Goal: Check status: Check status

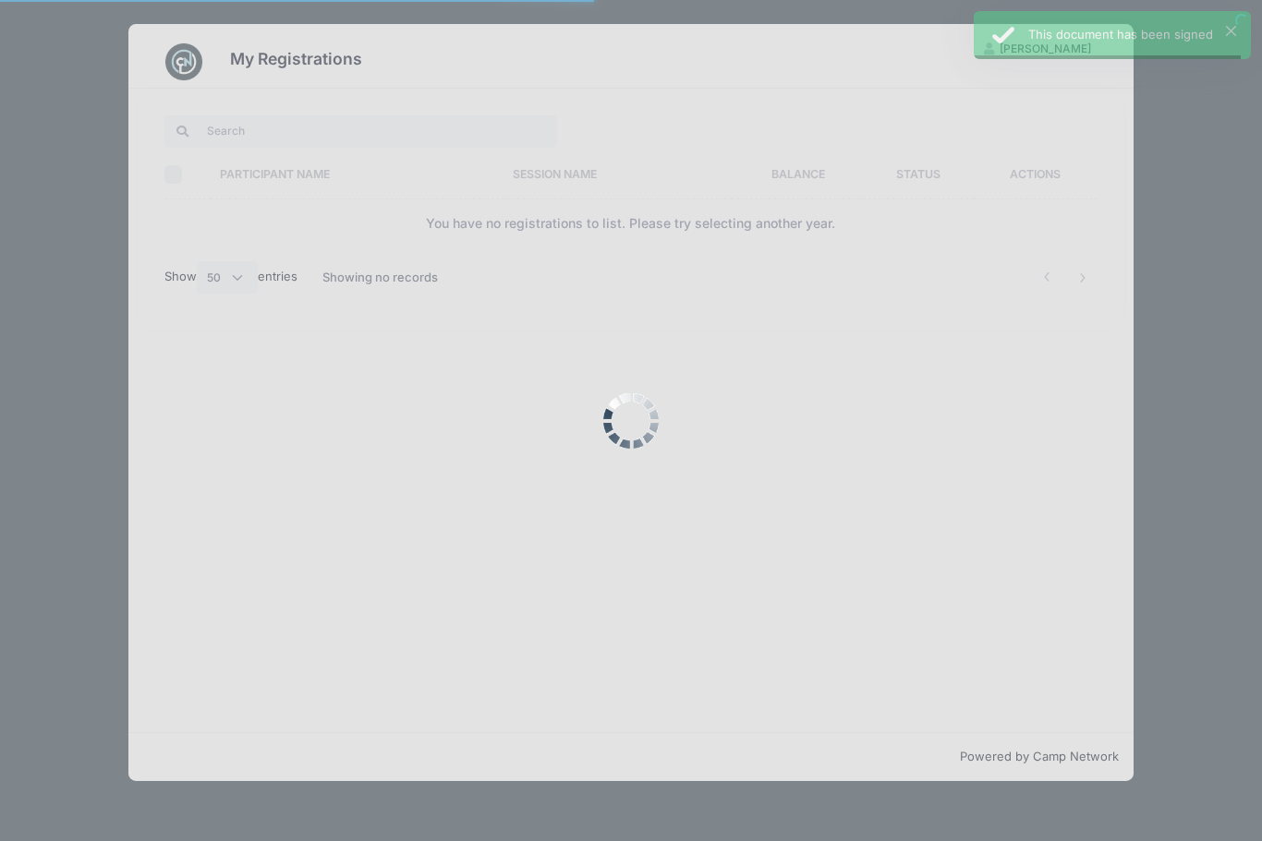
select select "50"
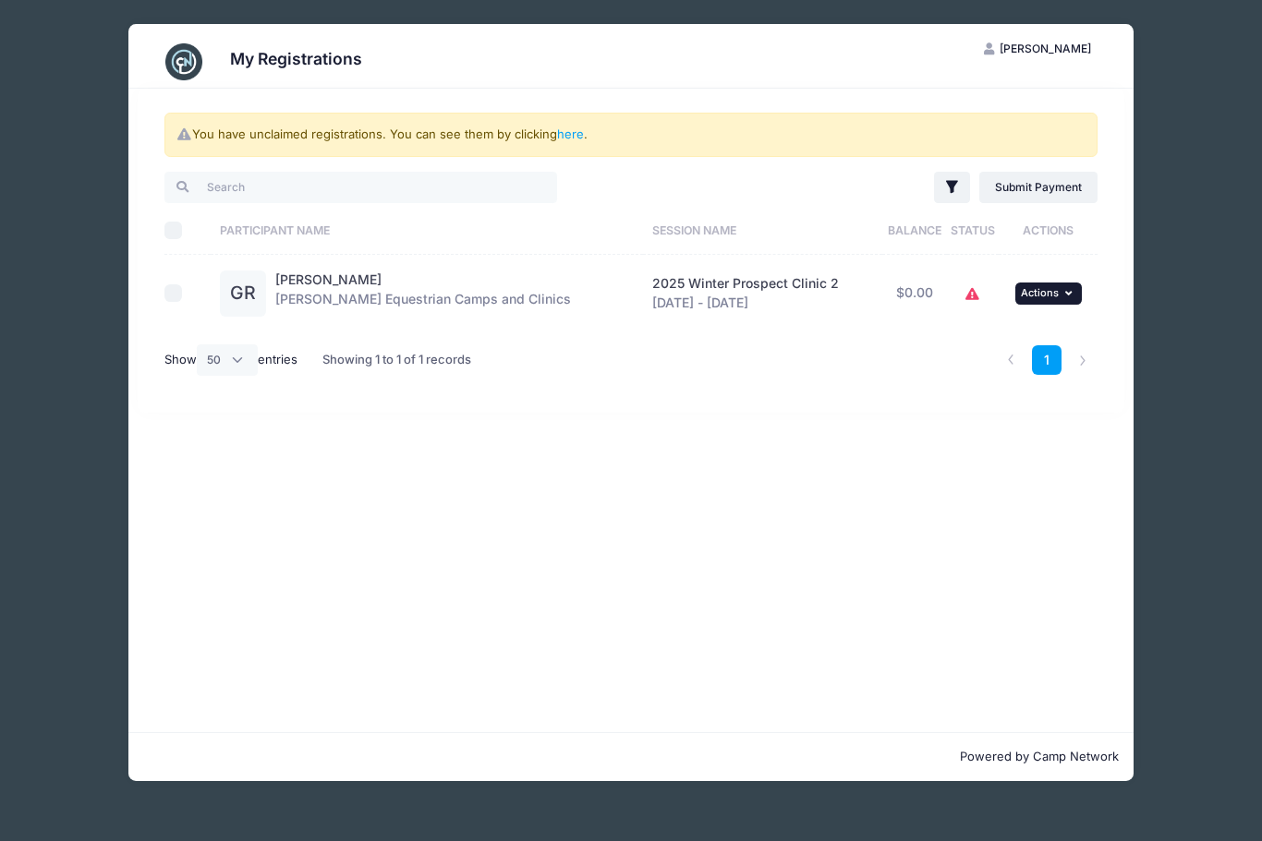
click at [1058, 296] on button "... Actions" at bounding box center [1048, 294] width 66 height 22
click at [972, 335] on link "View Registration" at bounding box center [988, 333] width 167 height 35
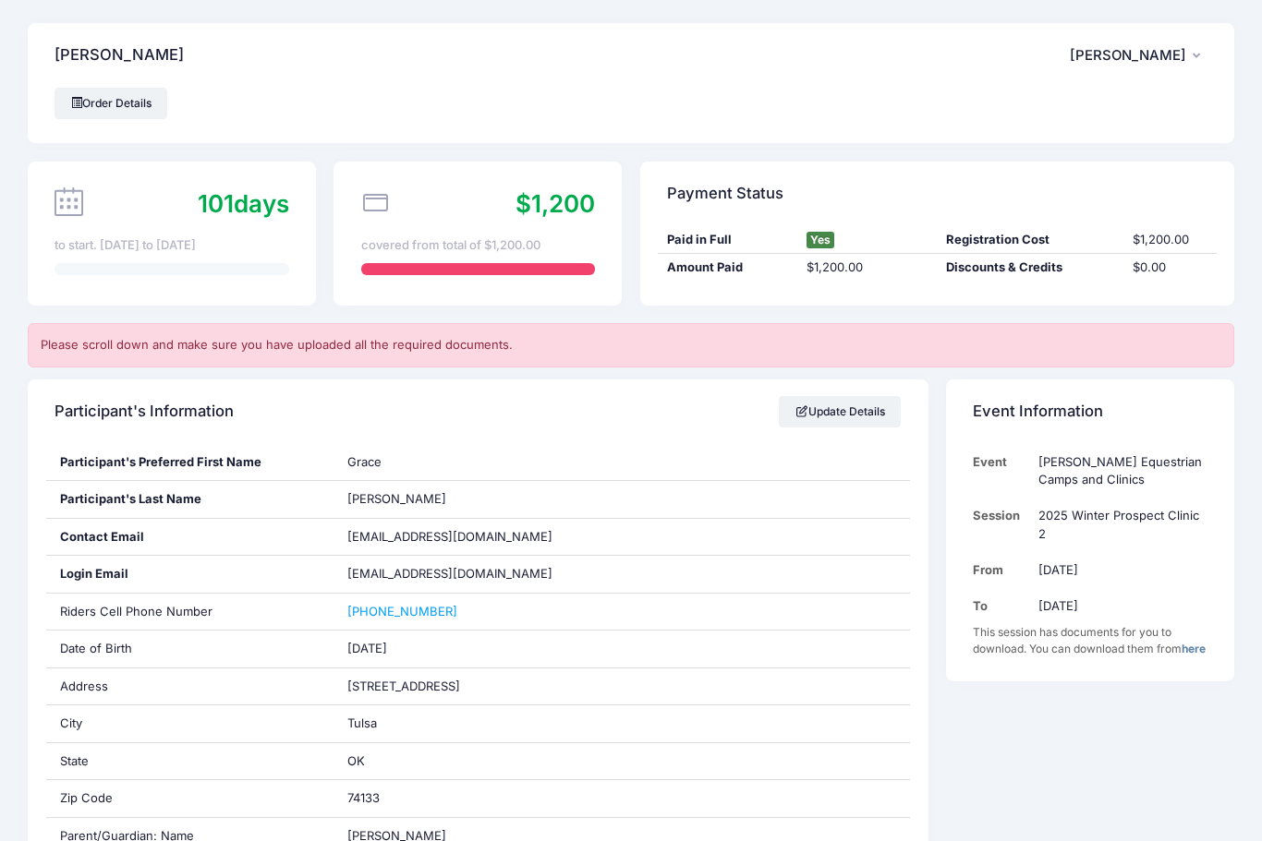
click at [1181, 642] on link "here" at bounding box center [1193, 649] width 24 height 14
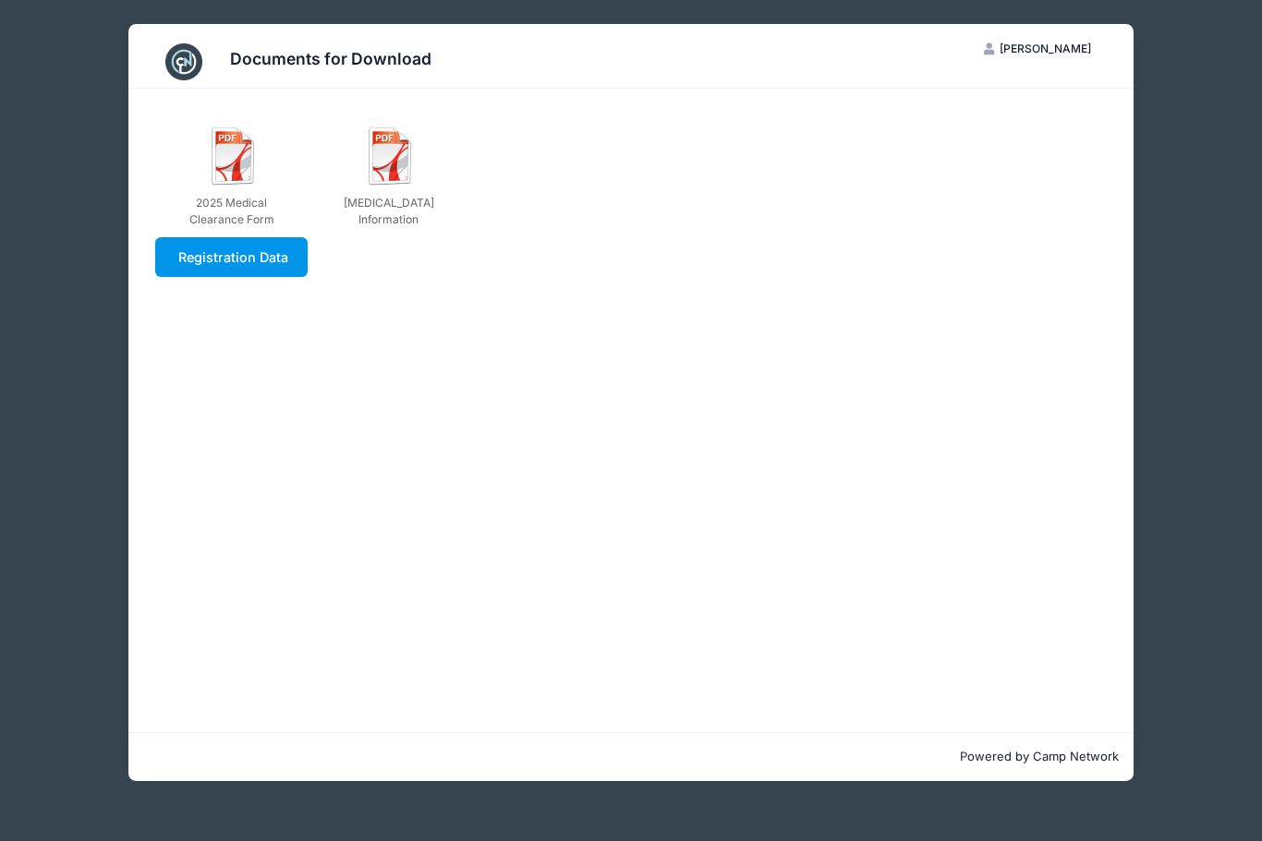
click at [237, 263] on link "Registration Data" at bounding box center [231, 257] width 152 height 40
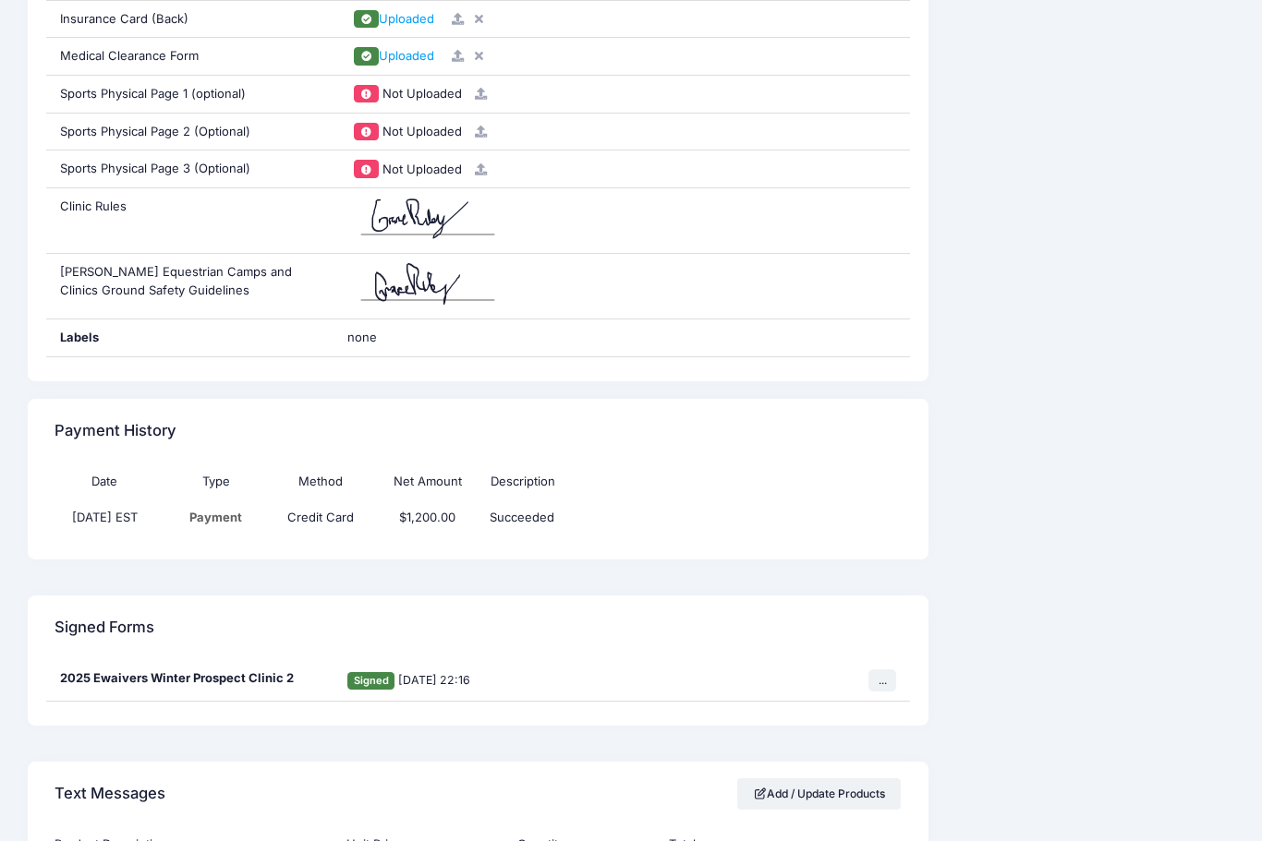
scroll to position [1906, 0]
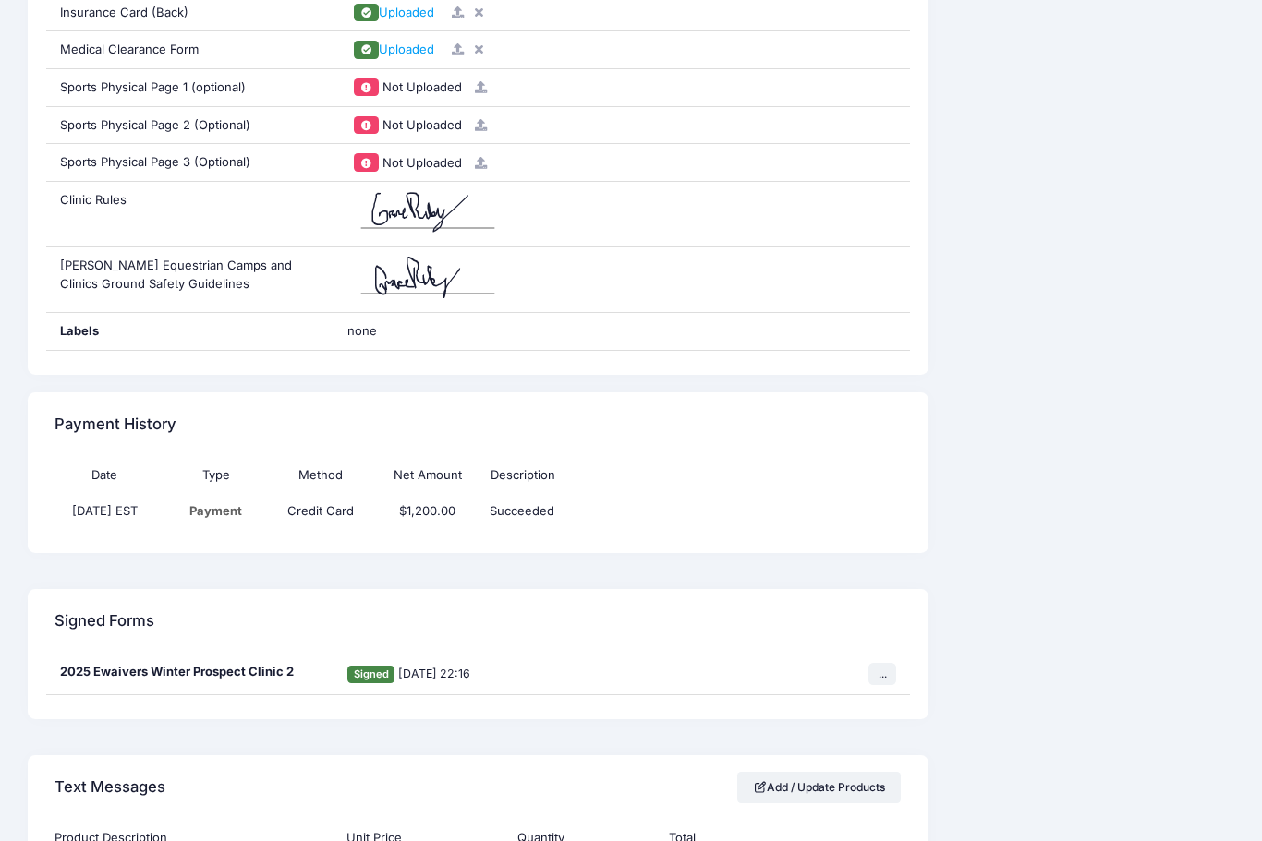
click at [704, 794] on div "Text Messages Add / Update Products" at bounding box center [478, 787] width 900 height 65
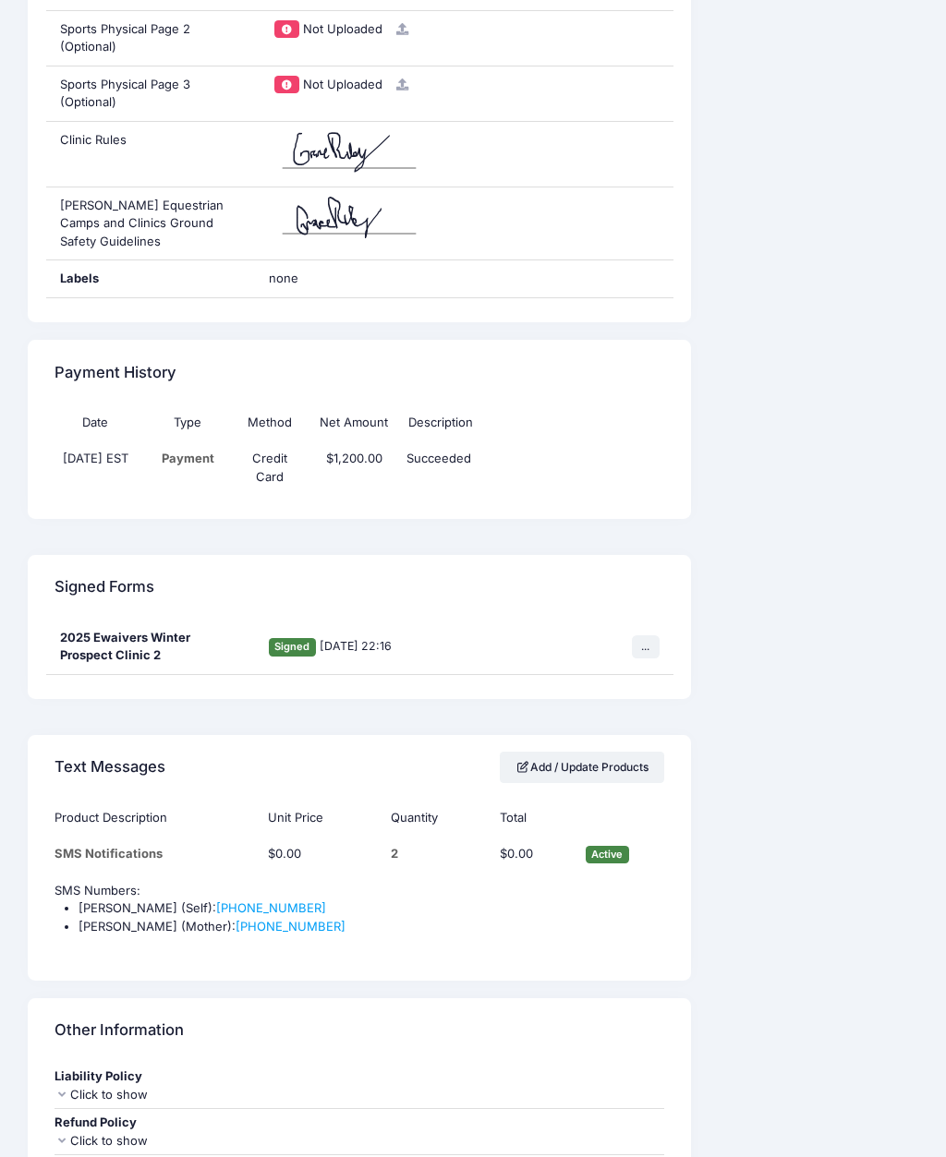
scroll to position [2226, 0]
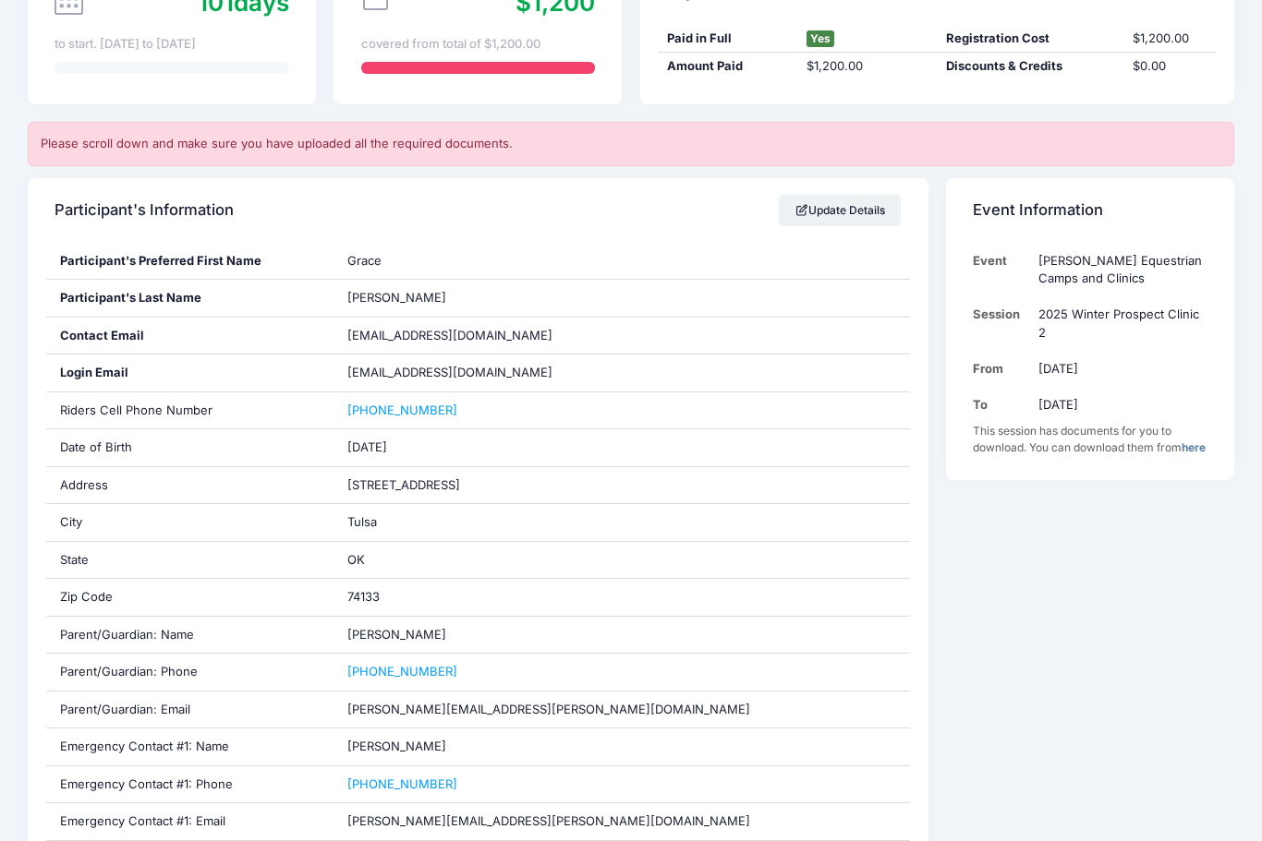
scroll to position [0, 0]
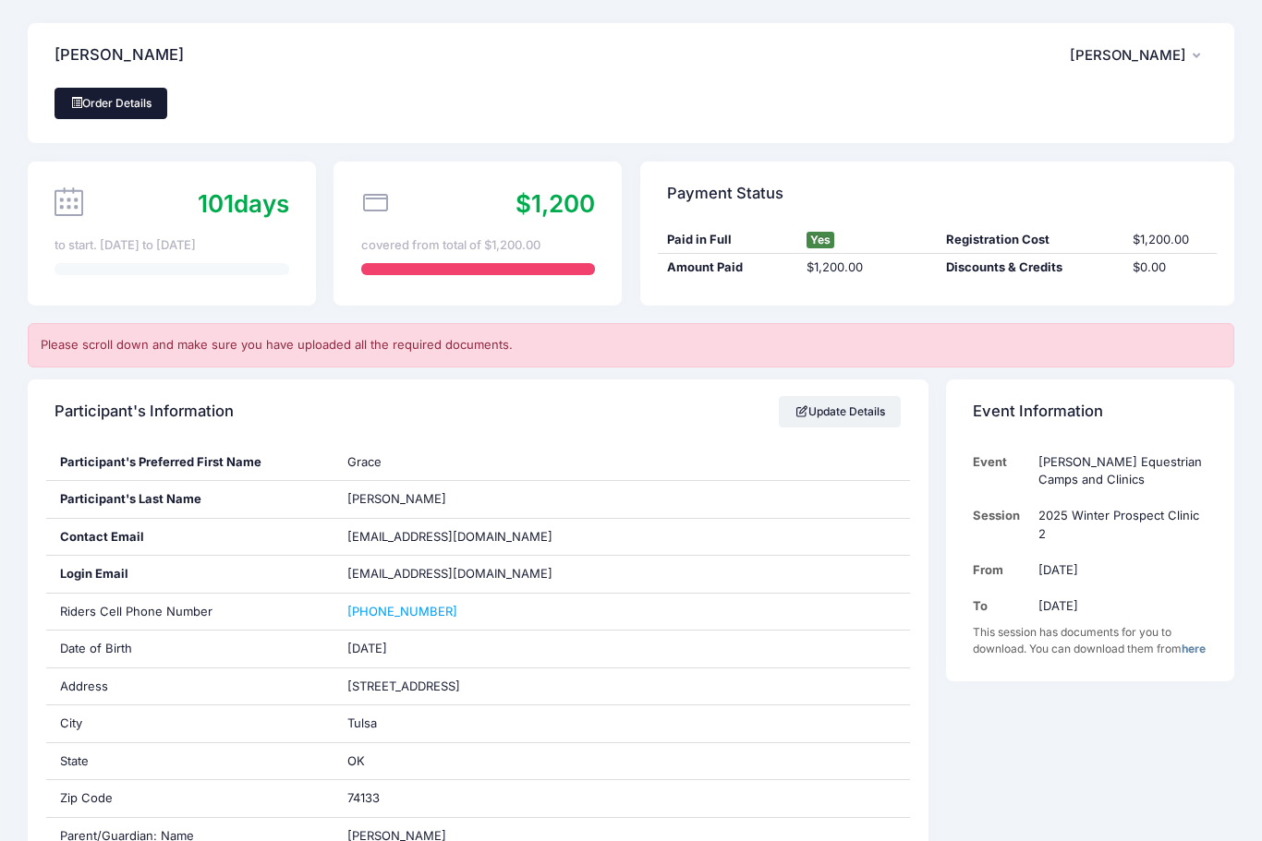
click at [117, 107] on link "Order Details" at bounding box center [110, 103] width 113 height 31
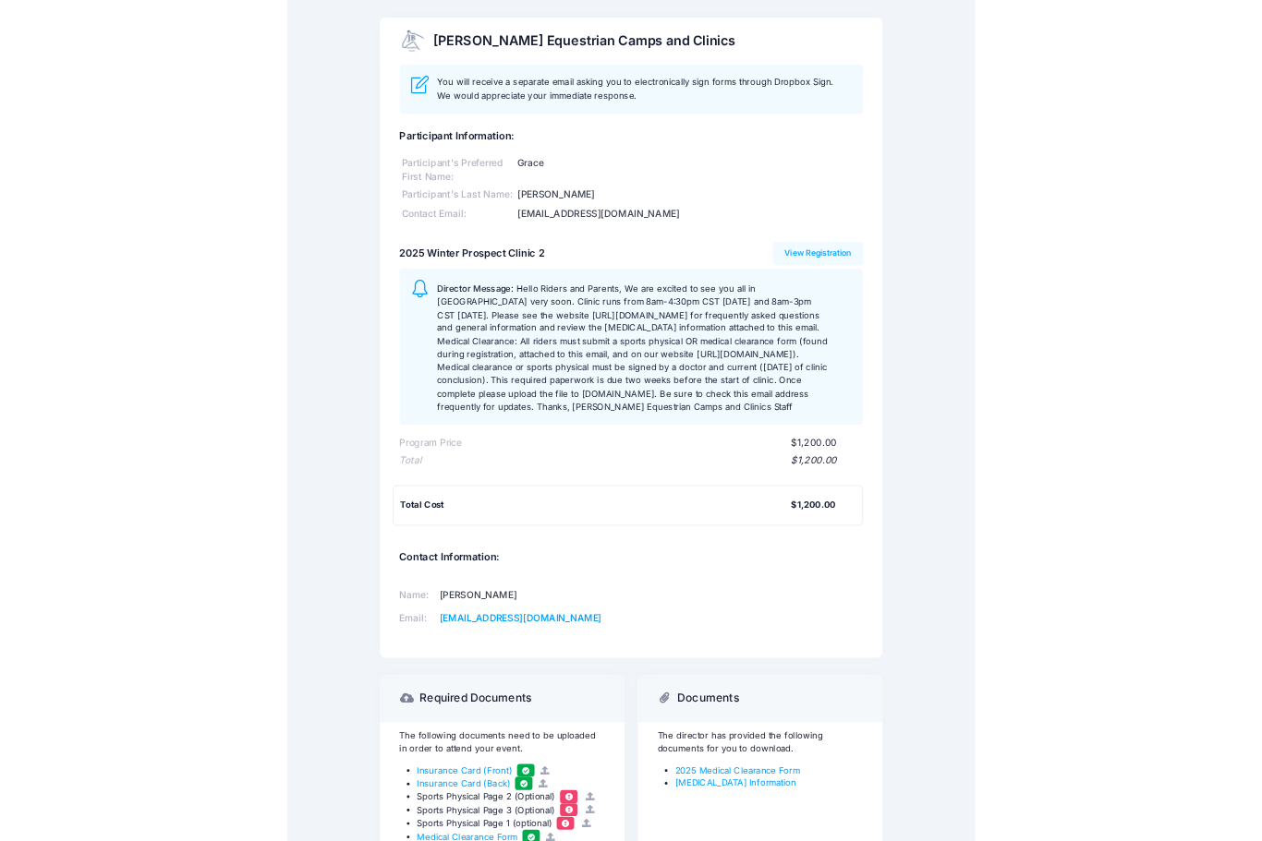
scroll to position [47, 0]
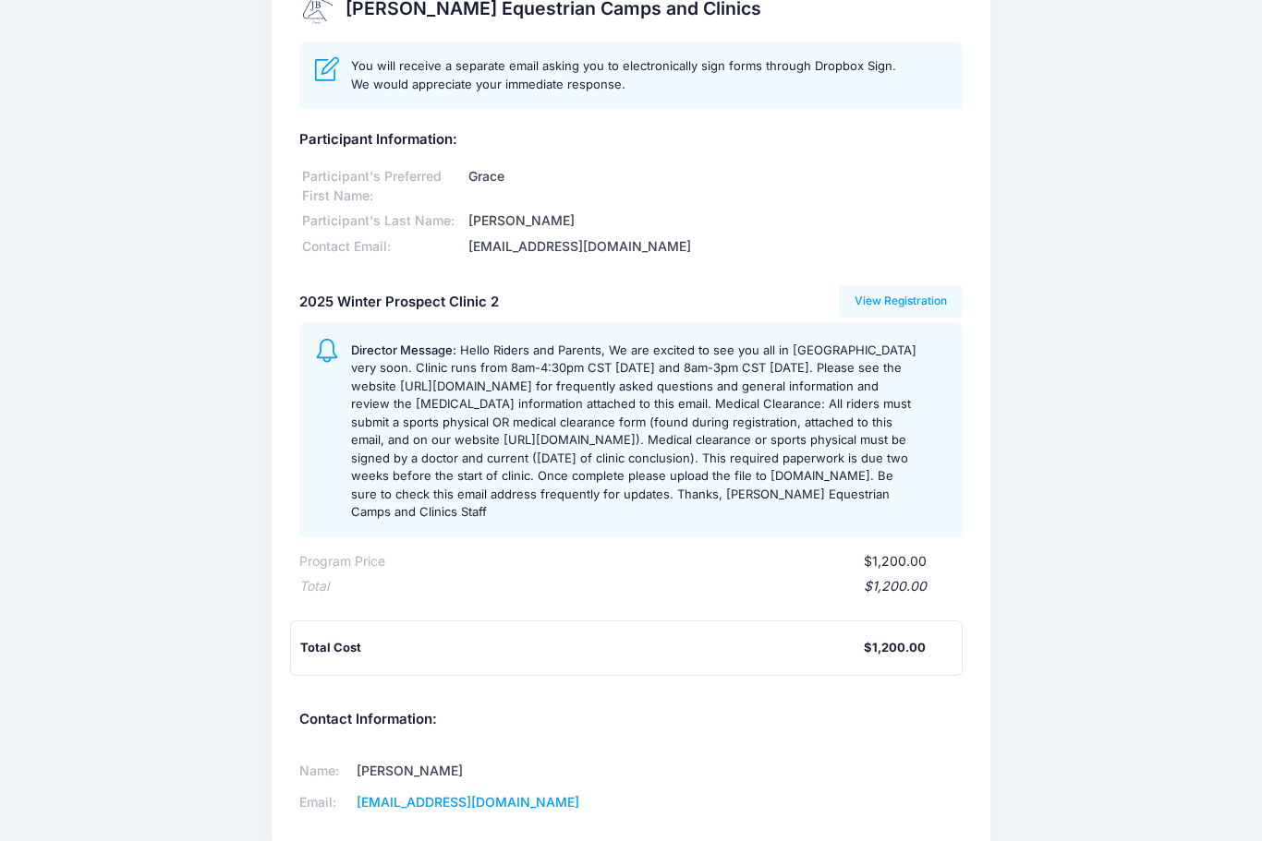
click at [501, 379] on span "Hello Riders and Parents, We are excited to see you all in Auburn very soon. Cl…" at bounding box center [633, 431] width 565 height 177
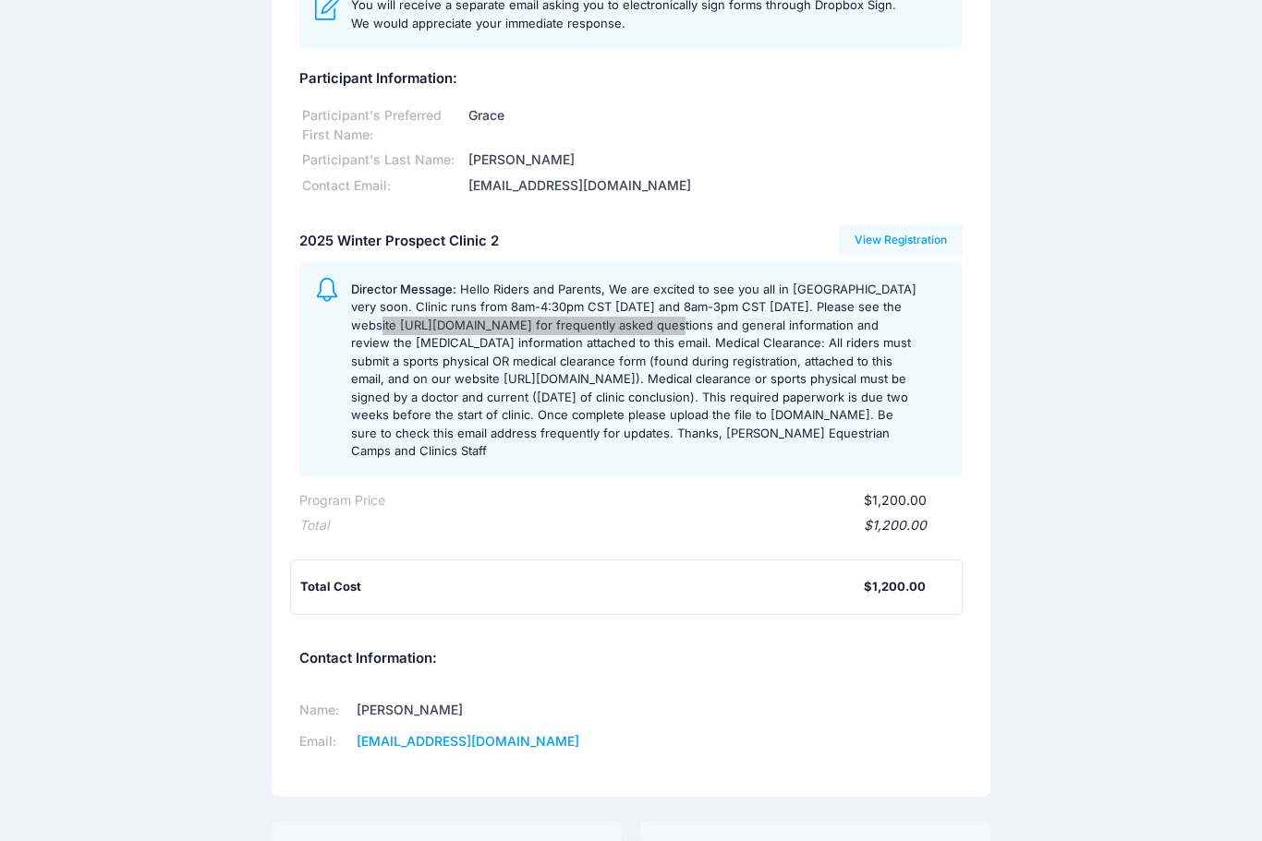
scroll to position [107, 0]
